Goal: Information Seeking & Learning: Learn about a topic

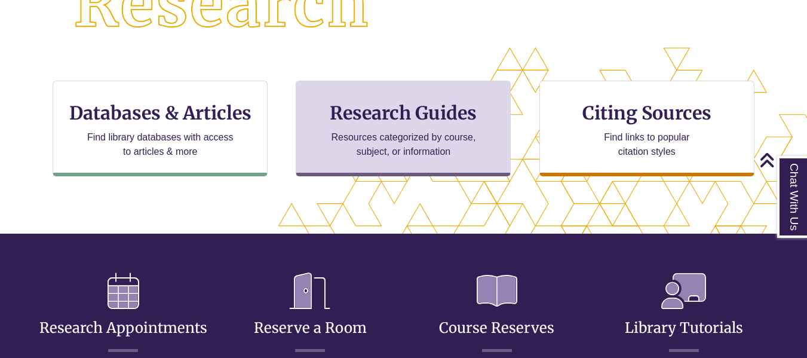
scroll to position [239, 0]
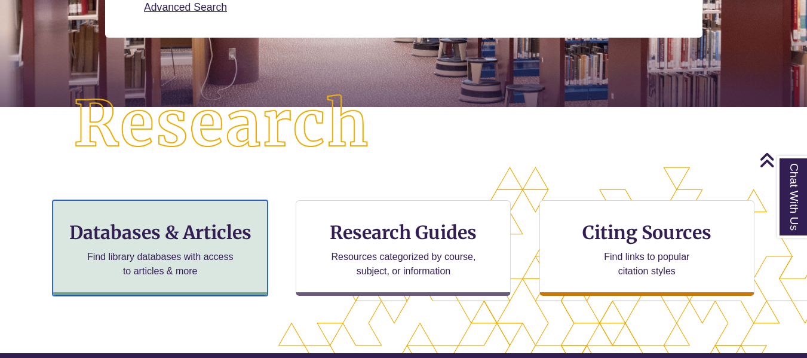
click at [197, 215] on div "Databases & Articles Find library databases with access to articles & more" at bounding box center [160, 248] width 215 height 96
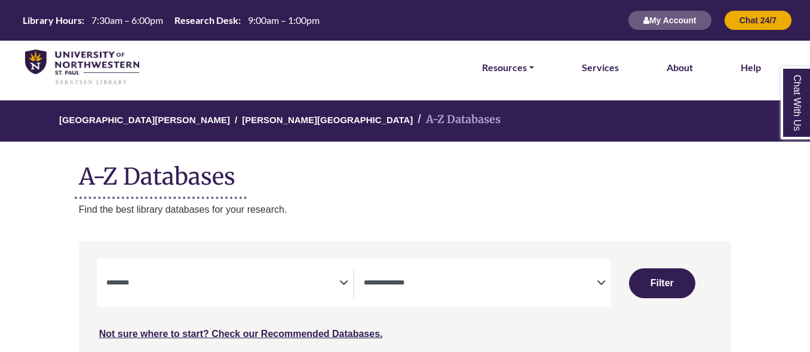
select select "Database Subject Filter"
select select "Database Types Filter"
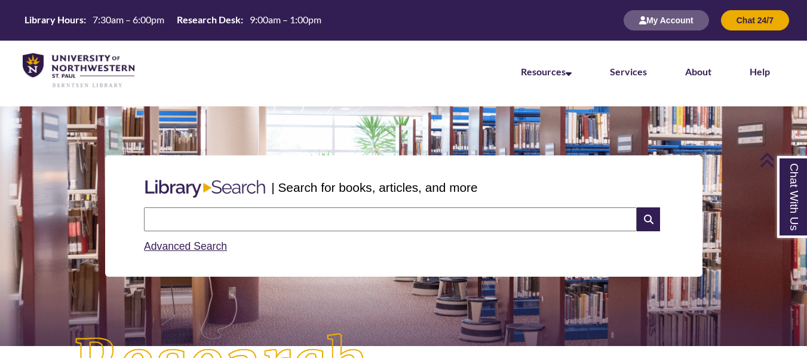
click at [314, 214] on input "text" at bounding box center [390, 219] width 493 height 24
type input "*"
type input "**********"
